Goal: Task Accomplishment & Management: Use online tool/utility

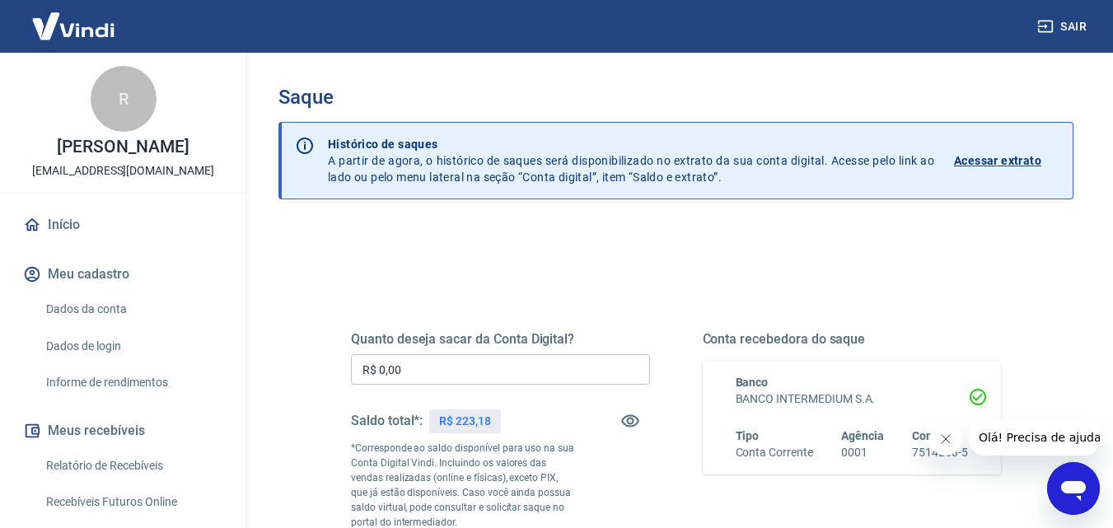
click at [496, 374] on input "R$ 0,00" at bounding box center [500, 369] width 299 height 30
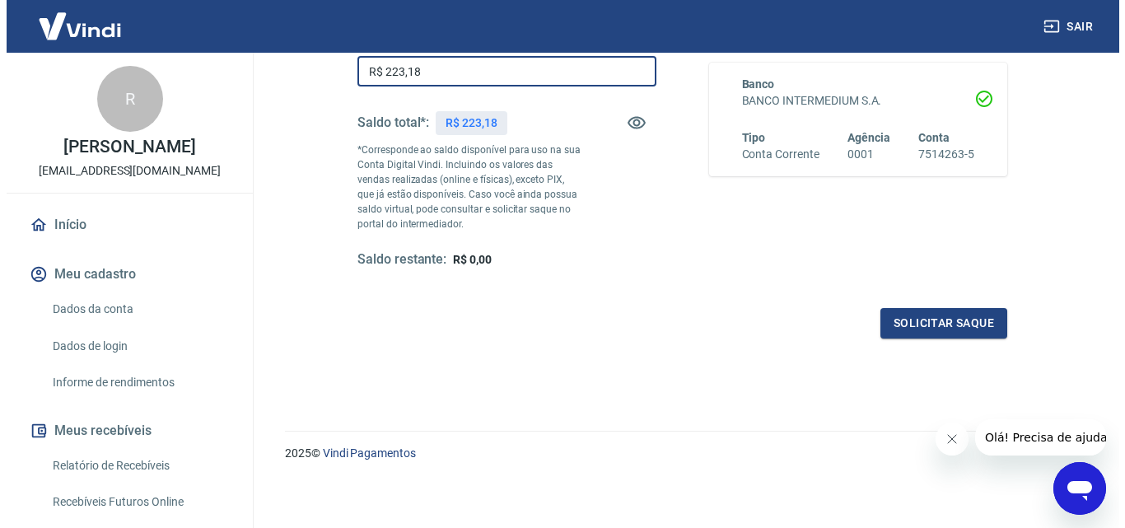
scroll to position [301, 0]
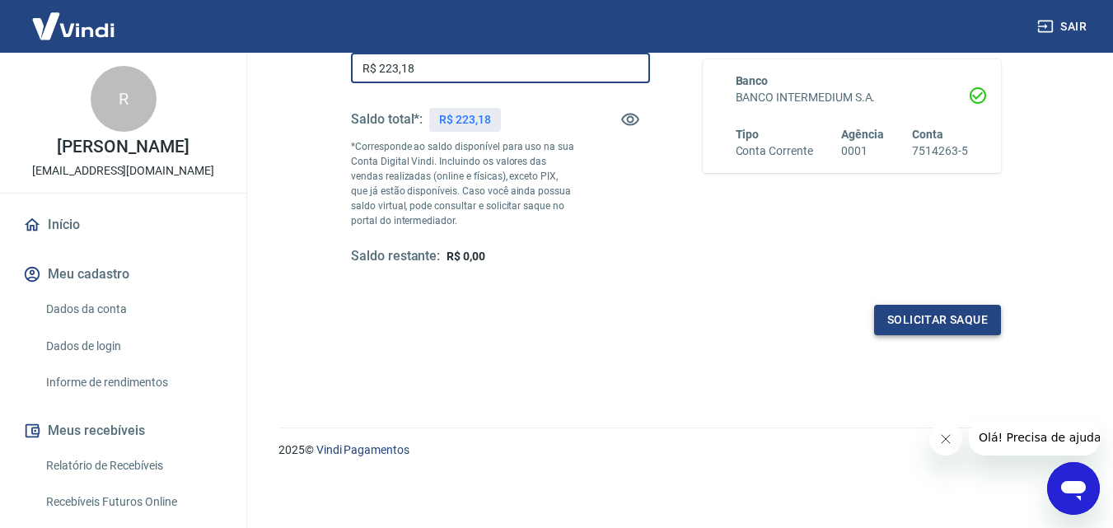
type input "R$ 223,18"
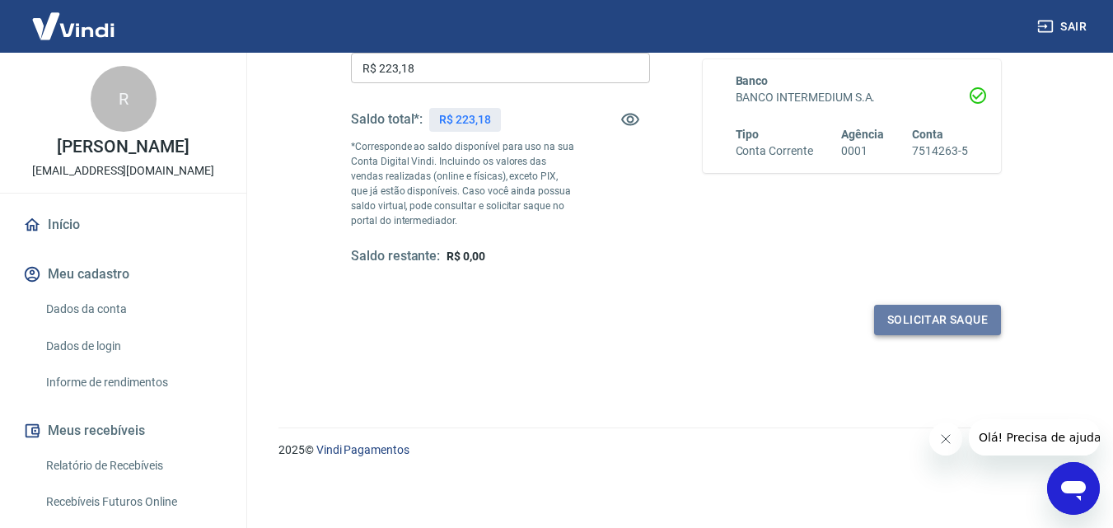
click at [948, 308] on button "Solicitar saque" at bounding box center [937, 320] width 127 height 30
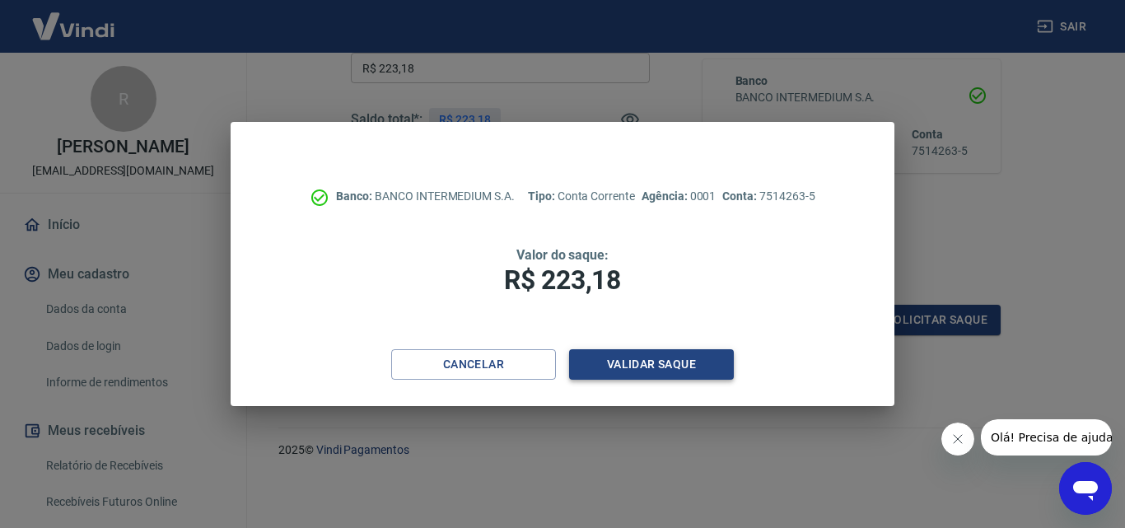
click at [647, 376] on button "Validar saque" at bounding box center [651, 364] width 165 height 30
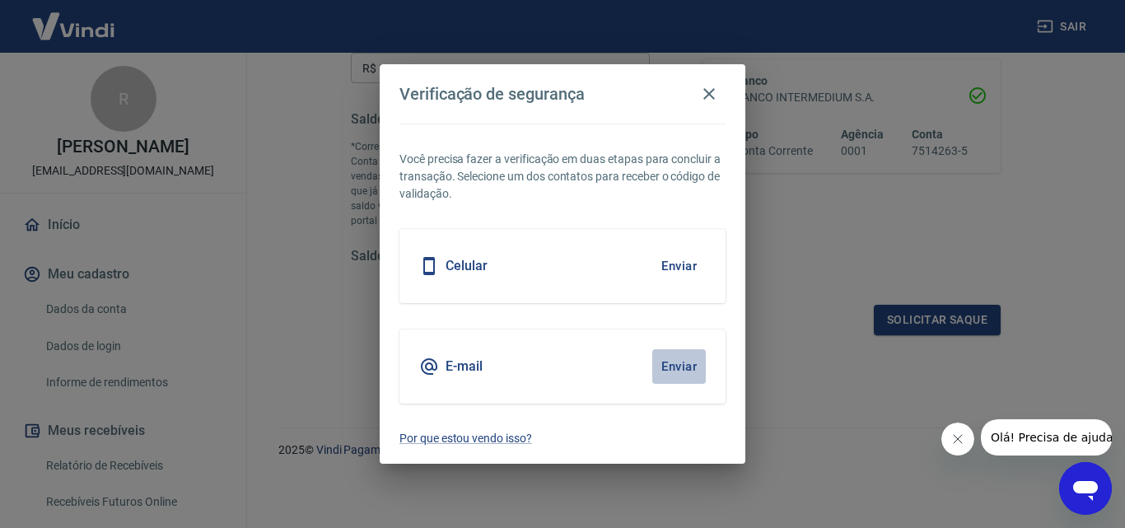
click at [683, 379] on button "Enviar" at bounding box center [679, 366] width 54 height 35
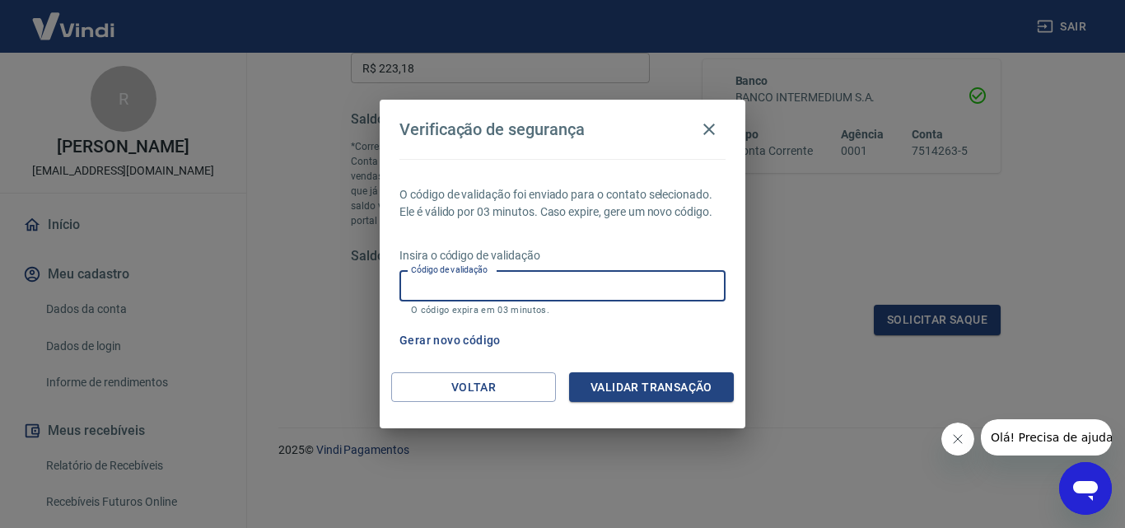
click at [624, 275] on input "Código de validação" at bounding box center [563, 286] width 326 height 30
paste input "290135"
type input "290135"
click at [657, 380] on button "Validar transação" at bounding box center [651, 387] width 165 height 30
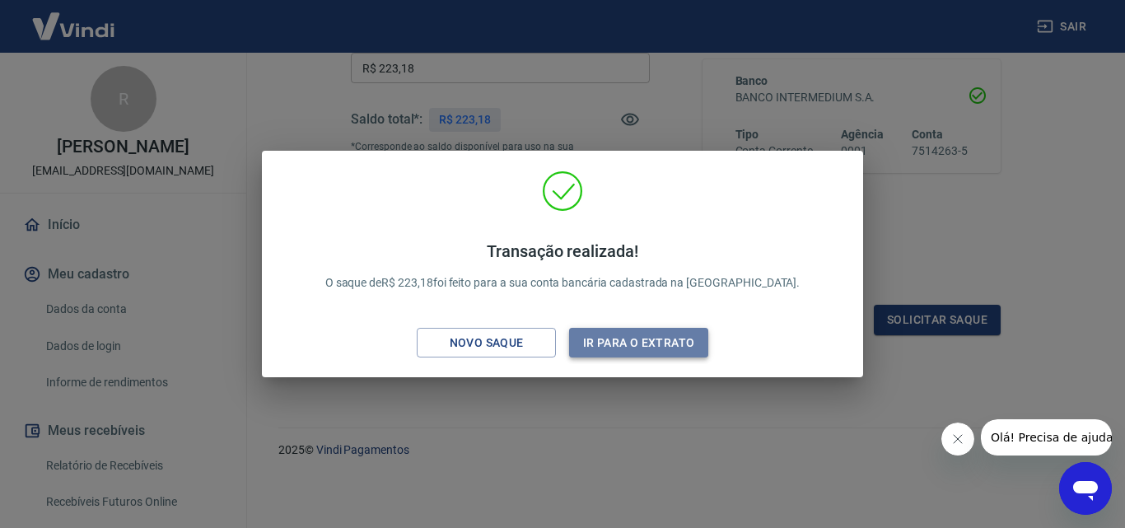
click at [641, 345] on button "Ir para o extrato" at bounding box center [638, 343] width 139 height 30
